Goal: Book appointment/travel/reservation

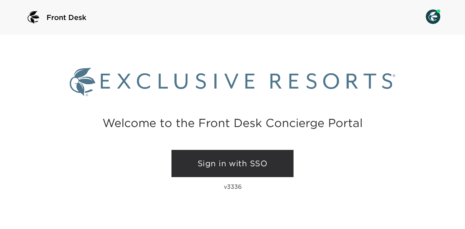
click at [216, 160] on link "Sign in with SSO" at bounding box center [232, 164] width 122 height 28
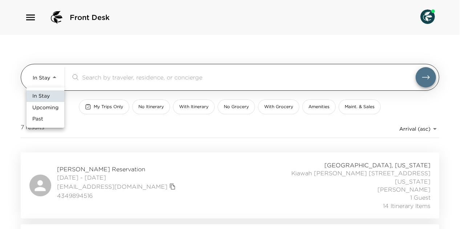
click at [54, 74] on body "Front Desk In Stay In-Stay ​ My Trips Only No Itinerary With Itinerary No Groce…" at bounding box center [232, 114] width 465 height 229
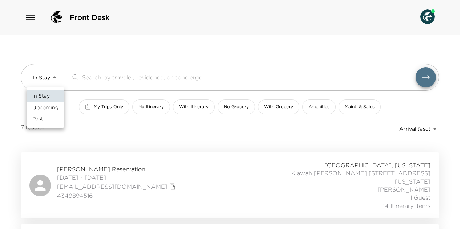
click at [46, 106] on span "Upcoming" at bounding box center [45, 107] width 26 height 7
type input "Upcoming"
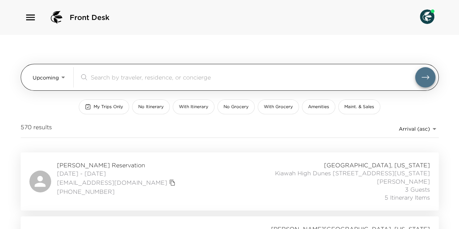
click at [118, 80] on input "search" at bounding box center [253, 77] width 325 height 8
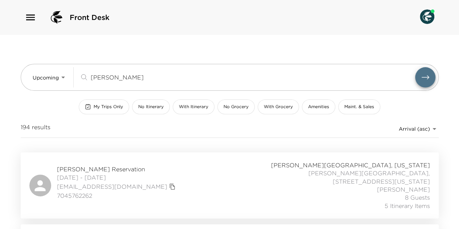
type input "[PERSON_NAME]"
click at [147, 182] on div "[PERSON_NAME] Reservation [DATE] - [DATE] [EMAIL_ADDRESS][DOMAIN_NAME] 70457622…" at bounding box center [229, 185] width 401 height 49
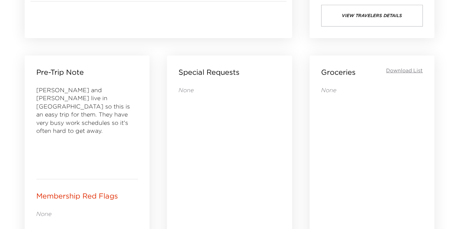
scroll to position [472, 0]
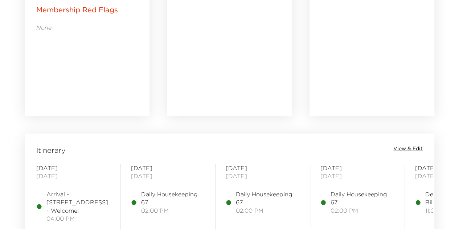
click at [403, 147] on span "View & Edit" at bounding box center [408, 148] width 29 height 7
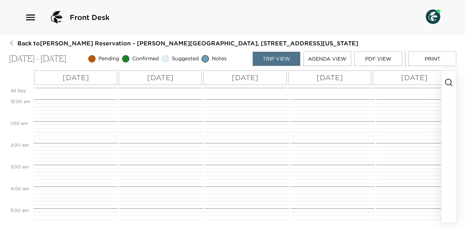
scroll to position [305, 0]
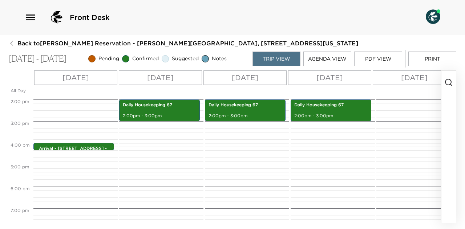
click at [449, 83] on icon "button" at bounding box center [448, 82] width 9 height 9
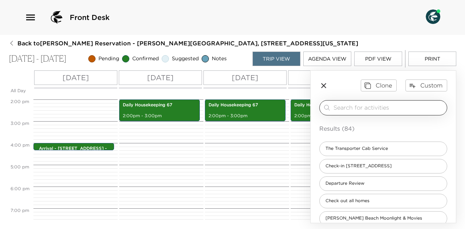
click at [401, 105] on input "search" at bounding box center [388, 107] width 110 height 8
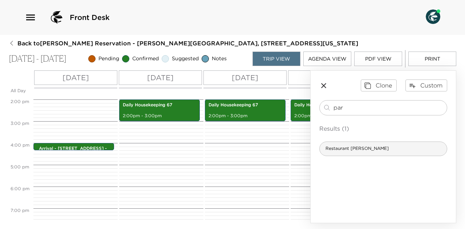
type input "par"
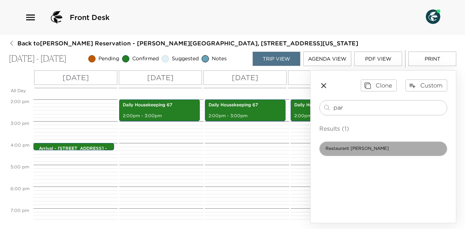
click at [358, 150] on span "Restaurant Paradis" at bounding box center [357, 149] width 75 height 6
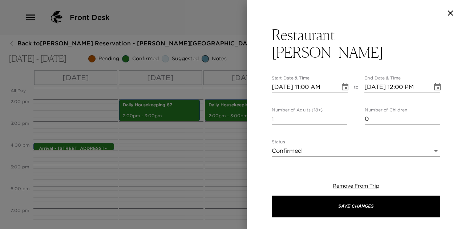
type textarea "Your reservation has been confirmed. Located in the heart of Rosemary Beach wit…"
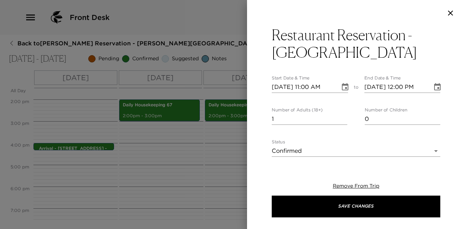
click at [305, 87] on input "10/01/2025 11:00 AM" at bounding box center [303, 87] width 63 height 12
type input "10/01/2025 06:00 PM"
type input "10/01/2025 07:00 PM"
type input "10/01/2025 06:00 PM"
click at [341, 117] on input "2" at bounding box center [310, 119] width 76 height 12
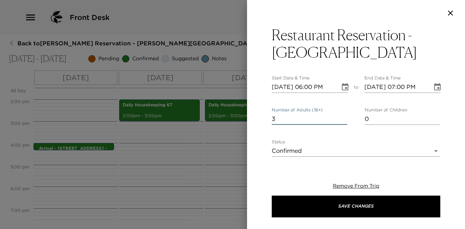
click at [341, 117] on input "3" at bounding box center [310, 119] width 76 height 12
type input "4"
click at [341, 117] on input "4" at bounding box center [310, 119] width 76 height 12
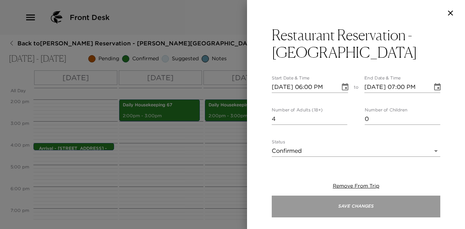
click at [357, 205] on button "Save Changes" at bounding box center [356, 207] width 168 height 22
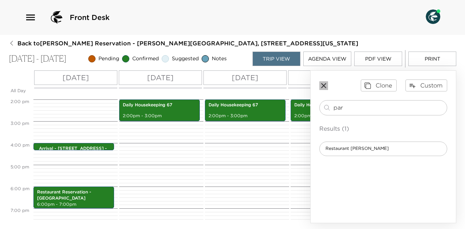
click at [321, 84] on icon "button" at bounding box center [323, 85] width 5 height 5
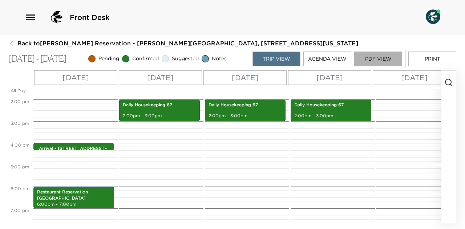
click at [371, 58] on button "PDF View" at bounding box center [378, 59] width 48 height 15
